Goal: Information Seeking & Learning: Learn about a topic

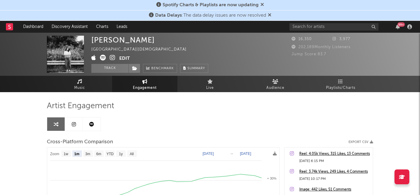
select select "1m"
click at [78, 26] on link "Discovery Assistant" at bounding box center [70, 27] width 45 height 12
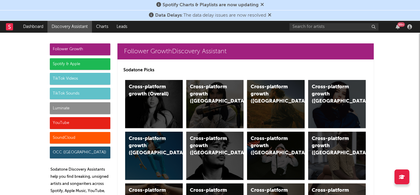
click at [260, 104] on div "Cross-platform growth ([GEOGRAPHIC_DATA])" at bounding box center [276, 104] width 58 height 48
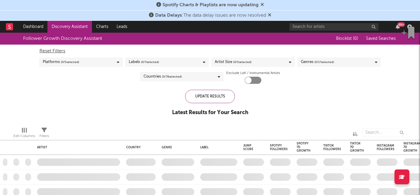
checkbox input "true"
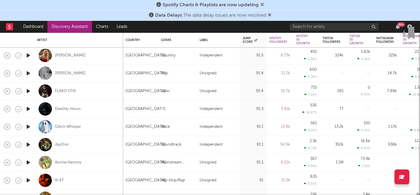
click at [27, 165] on icon "button" at bounding box center [28, 162] width 6 height 7
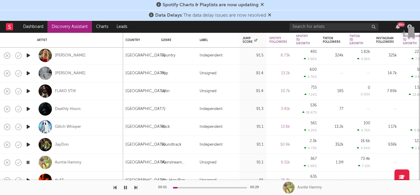
click at [27, 162] on icon "button" at bounding box center [28, 162] width 6 height 7
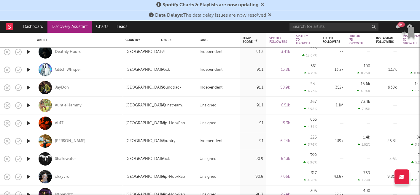
click at [29, 156] on icon "button" at bounding box center [28, 158] width 6 height 7
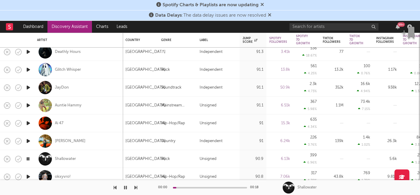
click at [187, 186] on div "00:00 00:18" at bounding box center [210, 187] width 104 height 15
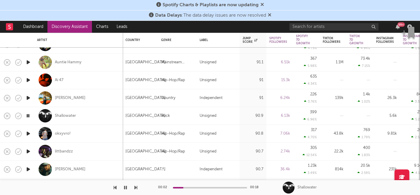
click at [27, 170] on icon "button" at bounding box center [28, 168] width 6 height 7
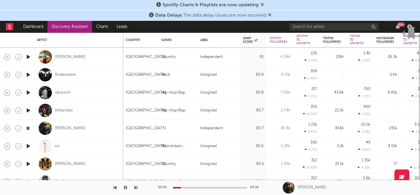
click at [125, 188] on icon "button" at bounding box center [125, 187] width 3 height 5
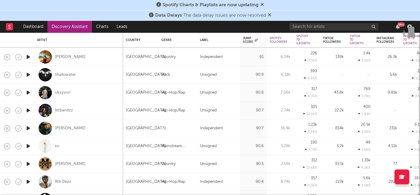
click at [29, 147] on icon "button" at bounding box center [28, 145] width 6 height 7
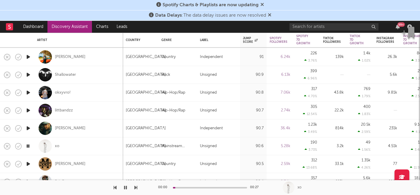
click at [28, 146] on icon "button" at bounding box center [28, 145] width 6 height 7
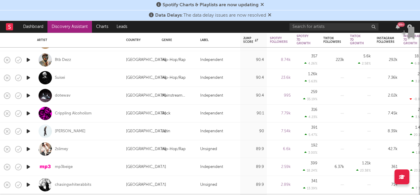
click at [30, 164] on icon "button" at bounding box center [28, 166] width 6 height 7
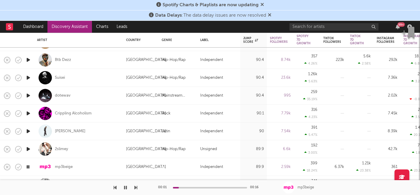
click at [27, 148] on icon "button" at bounding box center [28, 148] width 6 height 7
click at [27, 131] on icon "button" at bounding box center [28, 130] width 6 height 7
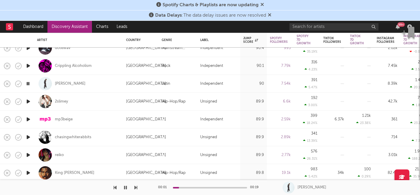
click at [28, 137] on icon "button" at bounding box center [28, 136] width 6 height 7
click at [28, 155] on icon "button" at bounding box center [28, 154] width 6 height 7
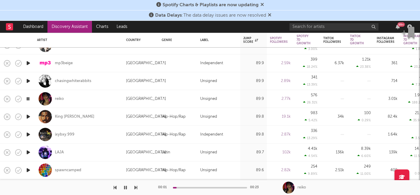
click at [29, 115] on icon "button" at bounding box center [28, 116] width 6 height 7
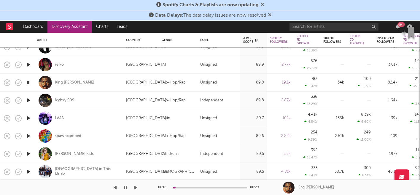
click at [27, 99] on icon "button" at bounding box center [28, 100] width 6 height 7
click at [28, 117] on icon "button" at bounding box center [28, 117] width 6 height 7
click at [28, 136] on icon "button" at bounding box center [28, 135] width 6 height 7
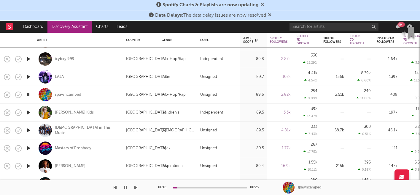
click at [29, 73] on icon "button" at bounding box center [28, 76] width 6 height 7
click at [31, 111] on icon "button" at bounding box center [28, 112] width 6 height 7
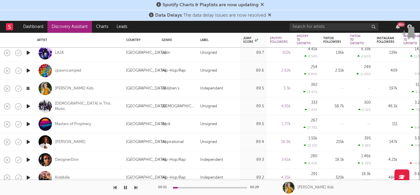
click at [29, 106] on icon "button" at bounding box center [28, 105] width 6 height 7
click at [28, 140] on icon "button" at bounding box center [28, 141] width 6 height 7
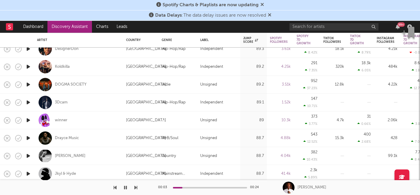
click at [28, 137] on icon "button" at bounding box center [28, 137] width 6 height 7
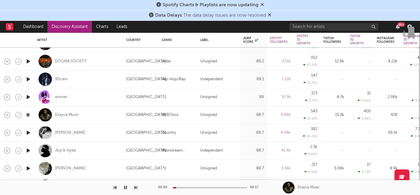
click at [28, 136] on div at bounding box center [28, 133] width 12 height 18
select select "1w"
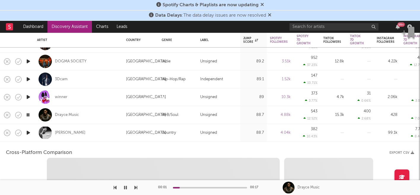
click at [27, 133] on icon "button" at bounding box center [28, 132] width 6 height 7
select select "1w"
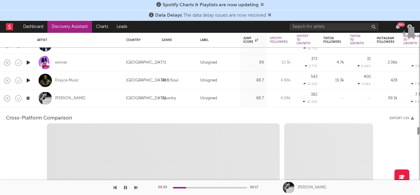
select select "1m"
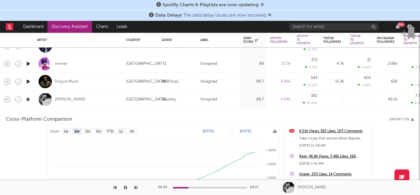
click at [29, 99] on icon "button" at bounding box center [28, 99] width 6 height 7
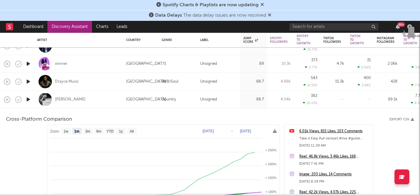
click at [89, 98] on div "[PERSON_NAME]" at bounding box center [78, 100] width 83 height 18
